Goal: Find specific page/section: Find specific page/section

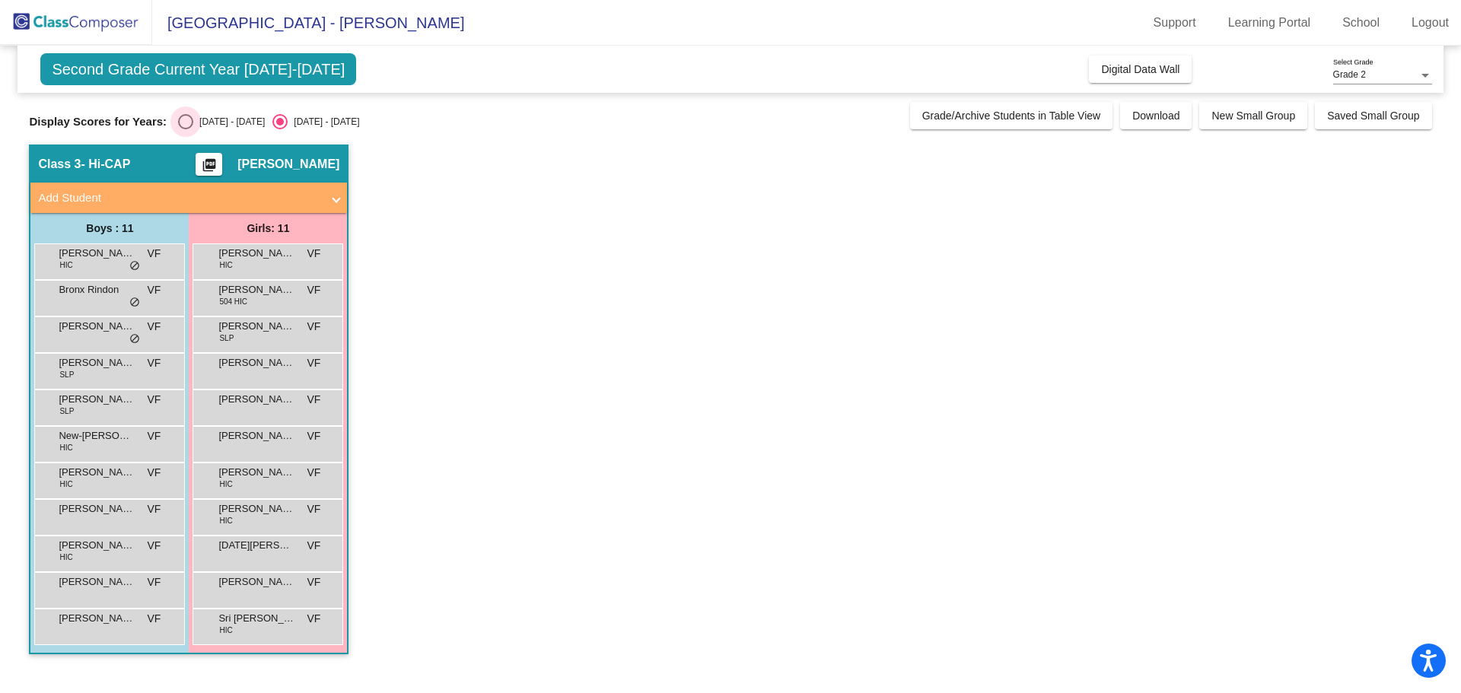
click at [178, 119] on div "Select an option" at bounding box center [185, 121] width 15 height 15
click at [185, 129] on input "2024 - 2025" at bounding box center [185, 129] width 1 height 1
radio input "true"
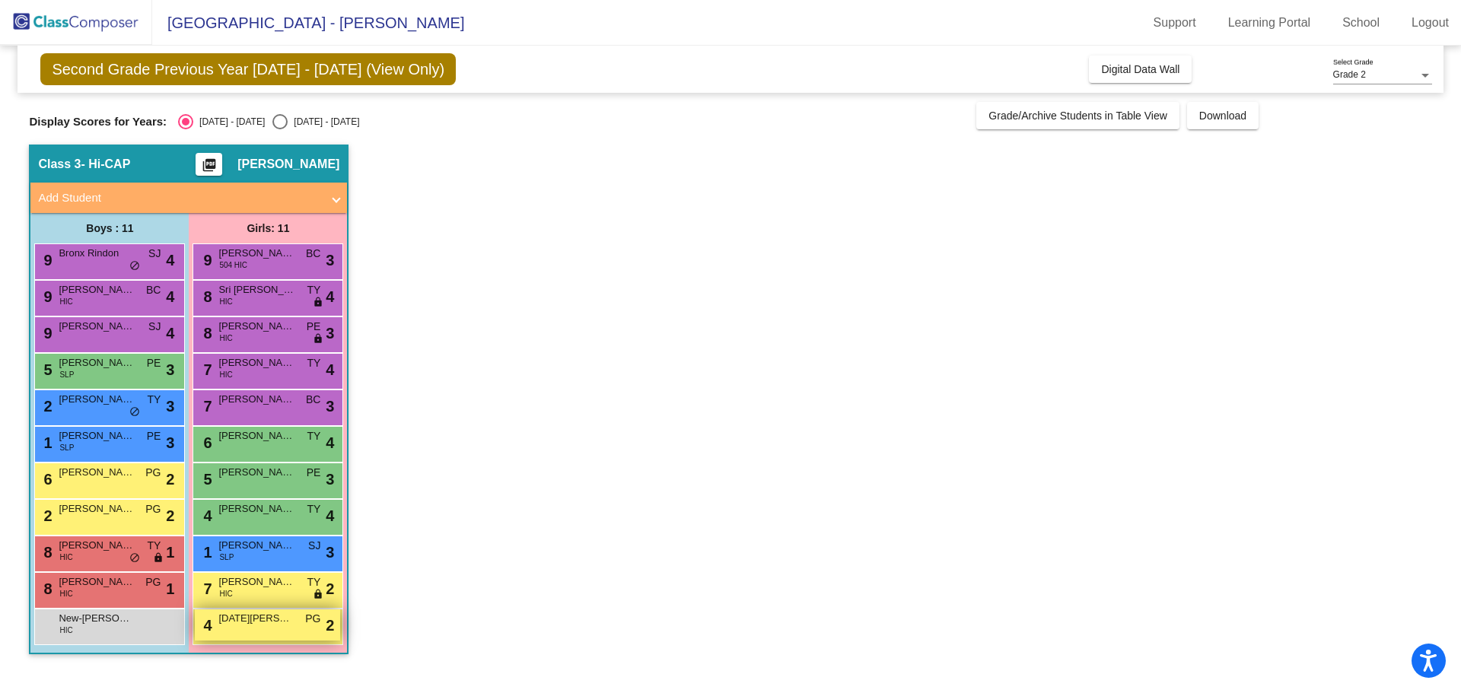
click at [266, 630] on div "4 Noel Robbins PG lock do_not_disturb_alt 2" at bounding box center [267, 625] width 145 height 31
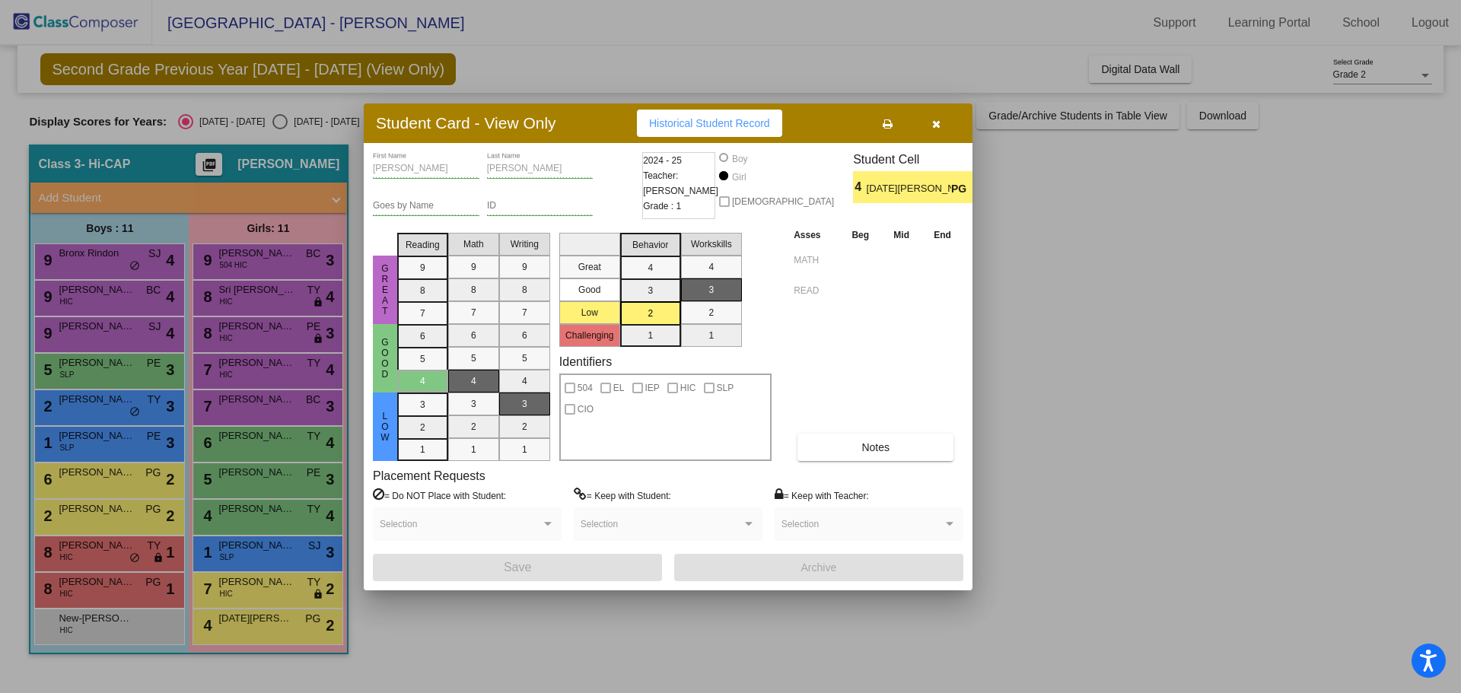
click at [253, 585] on div at bounding box center [730, 346] width 1461 height 693
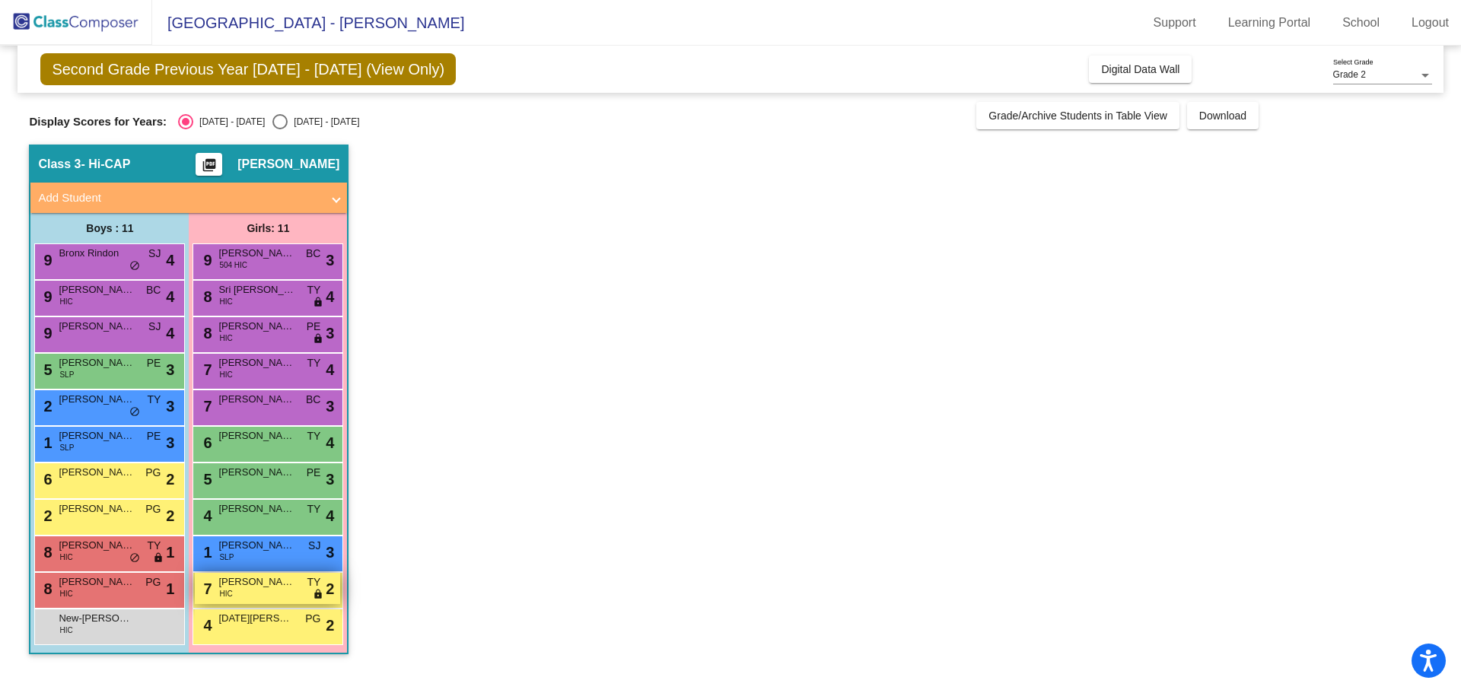
click at [269, 585] on span "Lavinia Contini" at bounding box center [256, 582] width 76 height 15
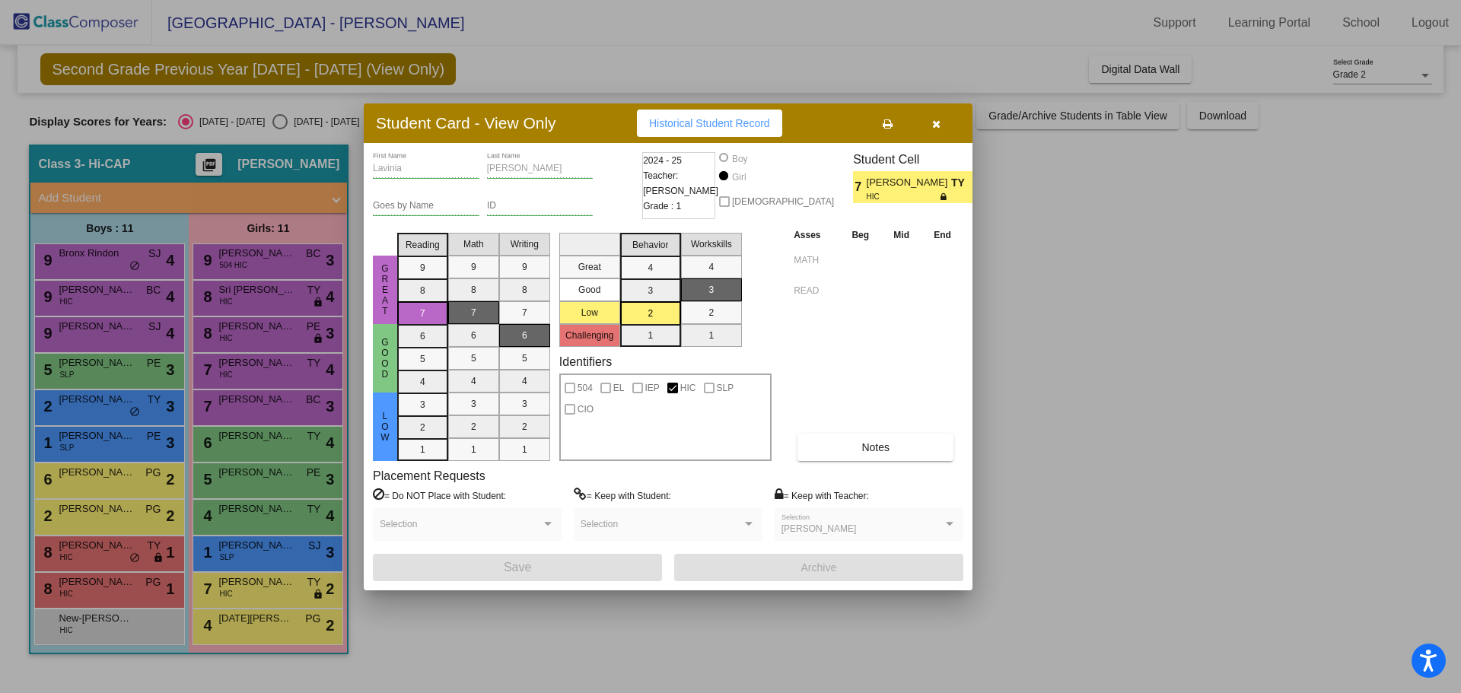
click at [266, 628] on div at bounding box center [730, 346] width 1461 height 693
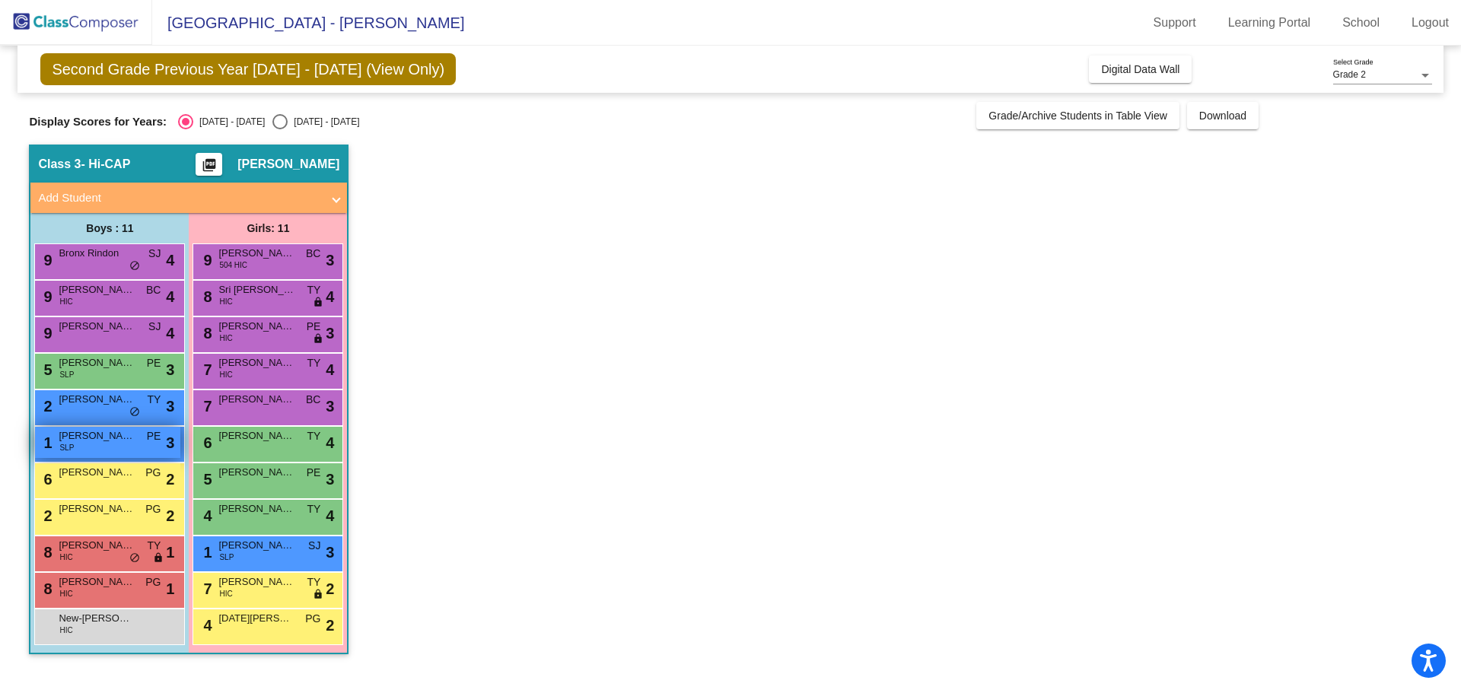
click at [97, 444] on div "1 Lucas Crisostomo SLP PE lock do_not_disturb_alt 3" at bounding box center [107, 442] width 145 height 31
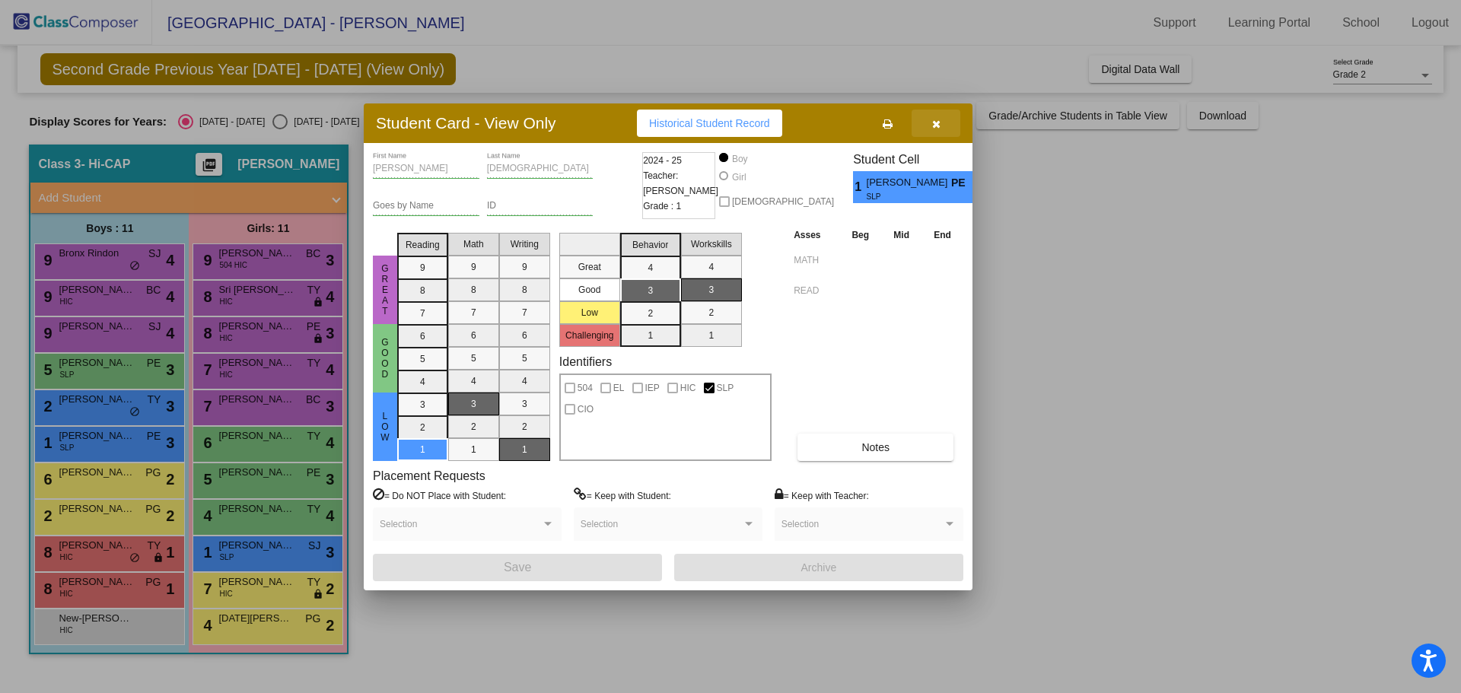
click at [932, 128] on icon "button" at bounding box center [936, 124] width 8 height 11
